Goal: Entertainment & Leisure: Consume media (video, audio)

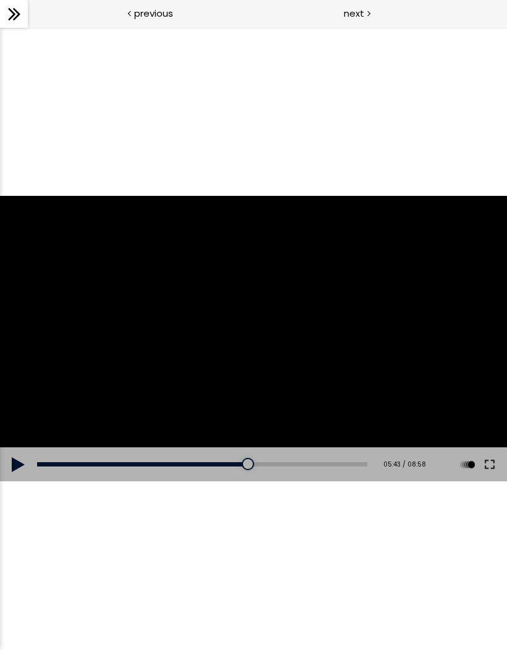
click at [14, 14] on icon at bounding box center [11, 14] width 7 height 12
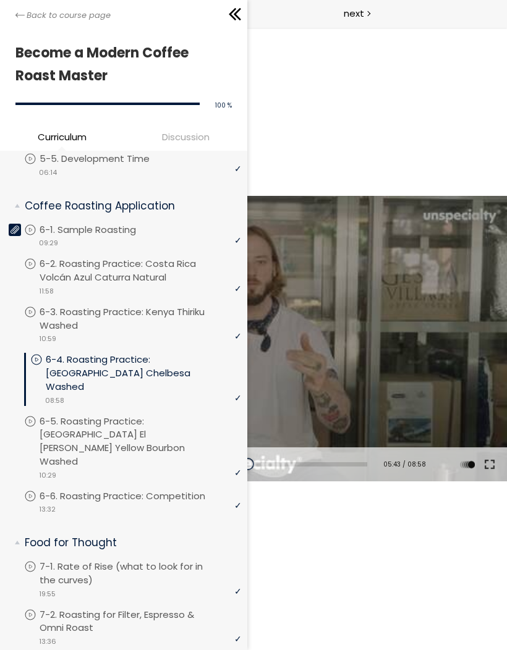
scroll to position [658, 0]
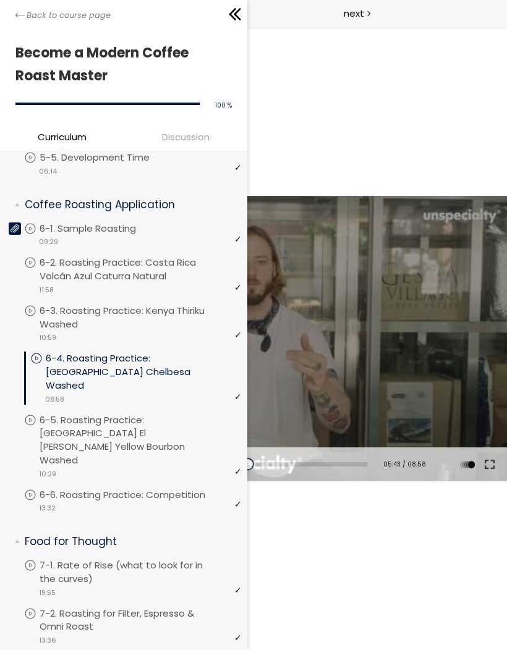
click at [143, 256] on p "6-2. Roasting Practice: Costa Rica Volcán Azul Caturra Natural" at bounding box center [140, 269] width 201 height 27
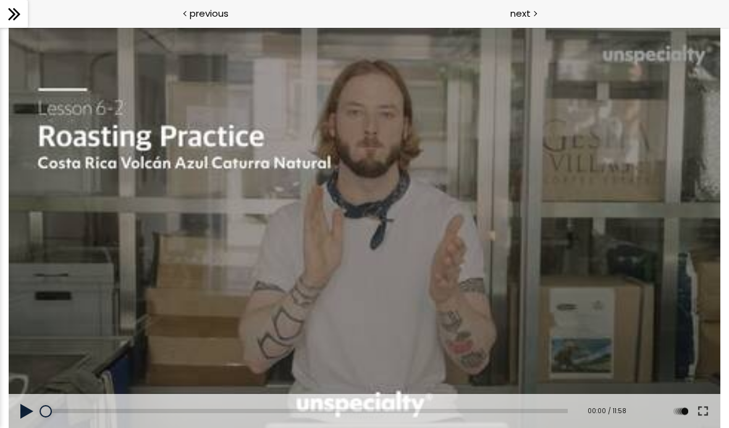
click at [23, 410] on button at bounding box center [27, 411] width 37 height 35
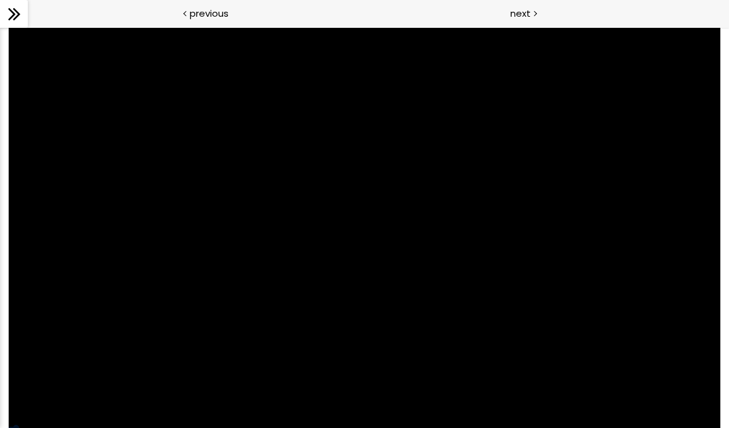
click at [506, 341] on div at bounding box center [365, 227] width 712 height 400
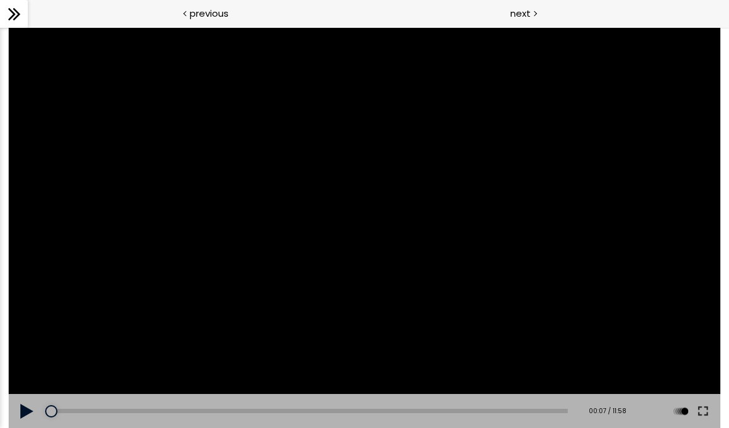
click at [506, 407] on button at bounding box center [703, 411] width 22 height 35
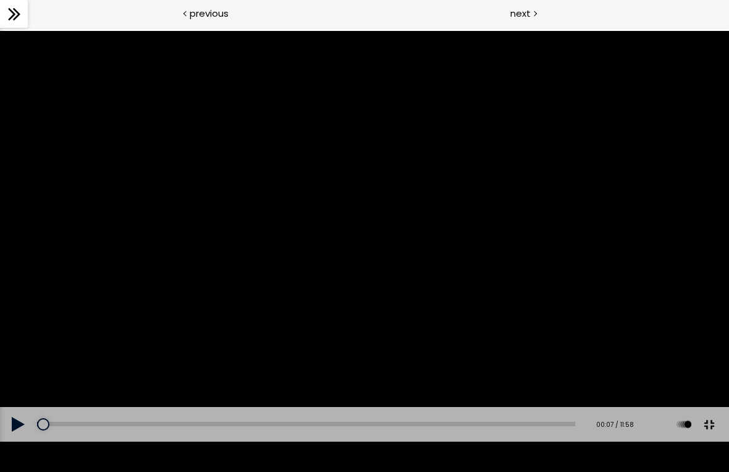
click at [347, 294] on div at bounding box center [364, 236] width 729 height 410
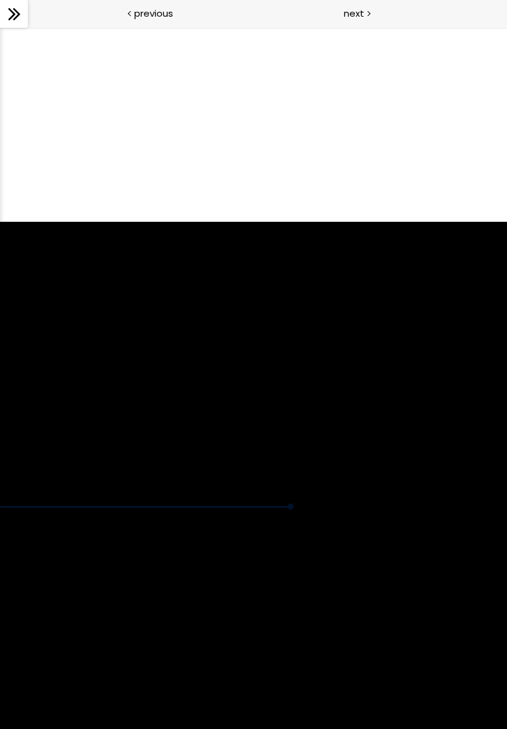
click at [260, 366] on div at bounding box center [253, 364] width 507 height 285
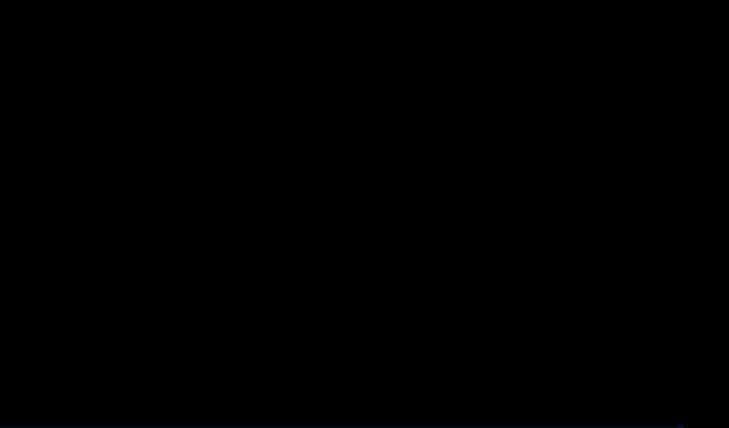
click at [381, 313] on div at bounding box center [258, 157] width 712 height 400
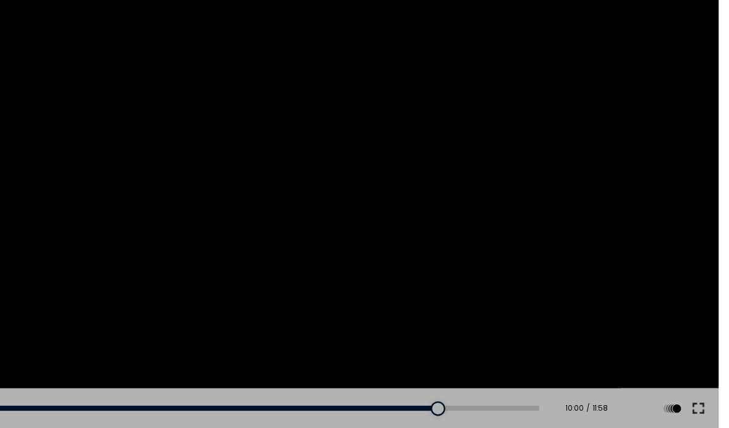
click at [187, 245] on div at bounding box center [235, 157] width 712 height 400
